Goal: Task Accomplishment & Management: Find specific page/section

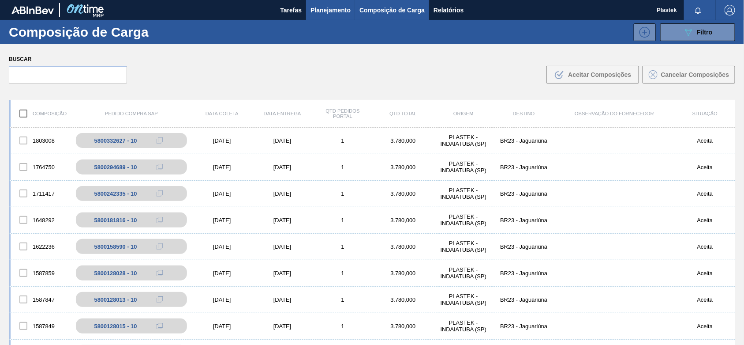
click at [329, 8] on span "Planejamento" at bounding box center [331, 10] width 40 height 11
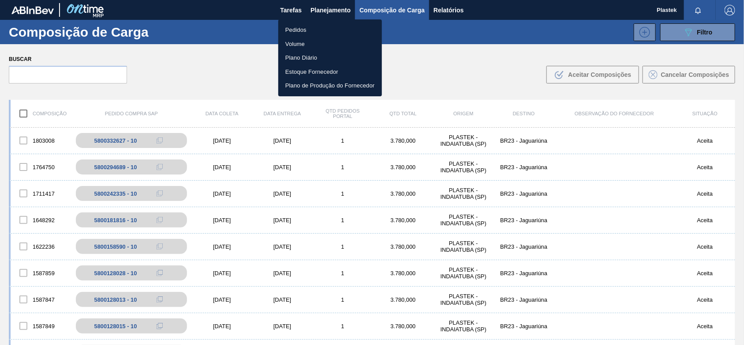
click at [304, 28] on li "Pedidos" at bounding box center [330, 30] width 104 height 14
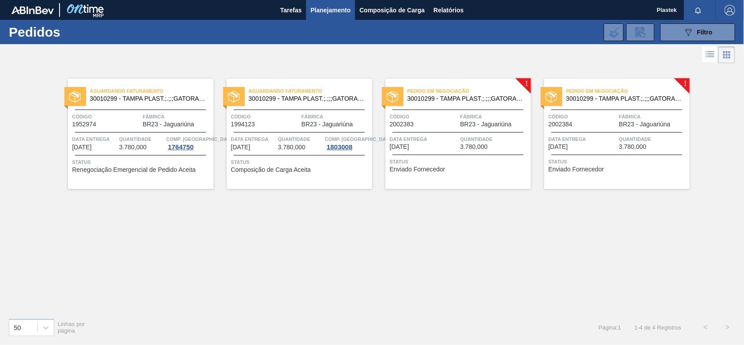
click at [731, 9] on img "button" at bounding box center [730, 10] width 11 height 11
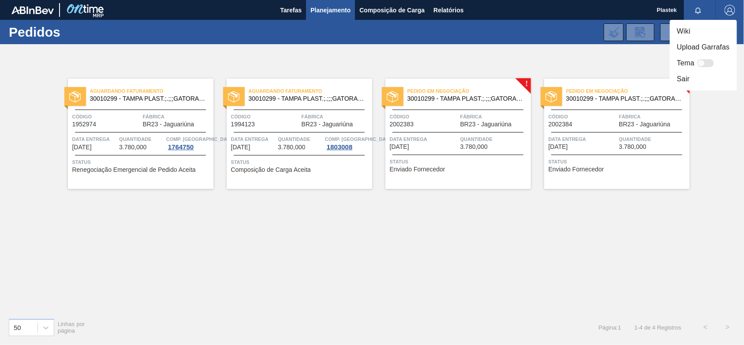
click at [717, 149] on div at bounding box center [372, 172] width 744 height 345
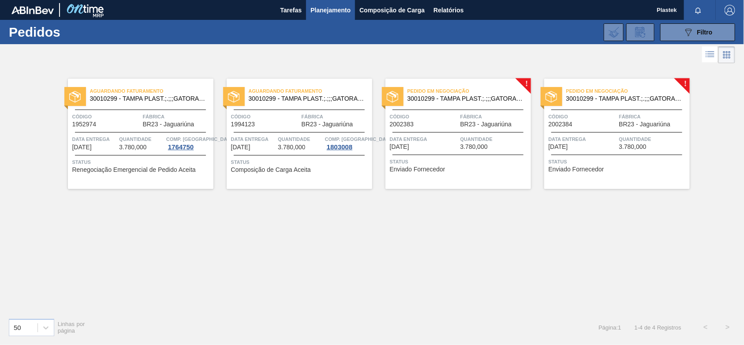
click at [731, 6] on div "Wiki Upload Garrafas Tema Sair" at bounding box center [372, 172] width 744 height 345
click at [729, 7] on img "button" at bounding box center [730, 10] width 11 height 11
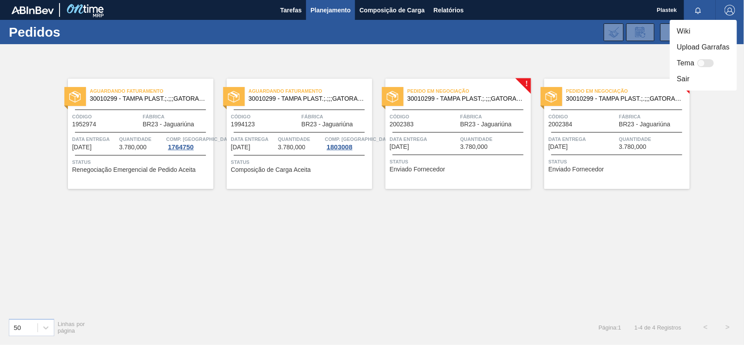
drag, startPoint x: 685, startPoint y: 78, endPoint x: 624, endPoint y: 140, distance: 86.7
click at [685, 78] on li "Sair" at bounding box center [703, 79] width 67 height 16
